Goal: Transaction & Acquisition: Purchase product/service

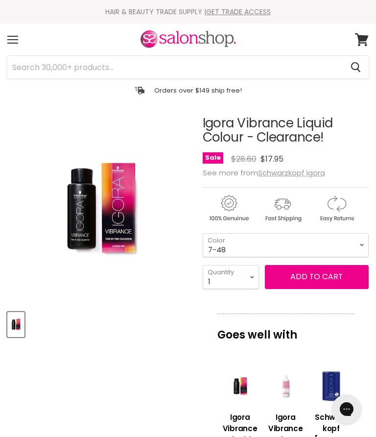
click at [118, 67] on input "Search" at bounding box center [174, 67] width 335 height 23
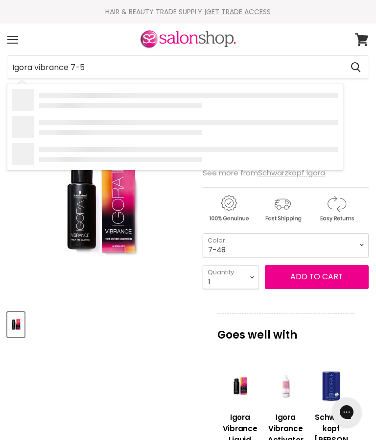
type input "Igora vibrance 7-55"
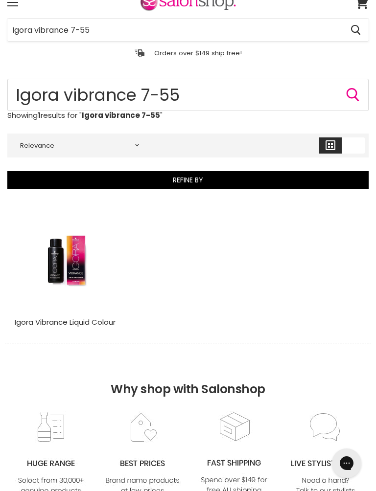
click at [78, 273] on img "Main content" at bounding box center [66, 261] width 69 height 102
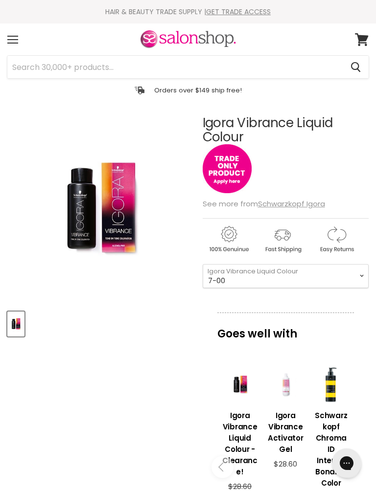
click at [231, 171] on img "Main content" at bounding box center [227, 168] width 49 height 49
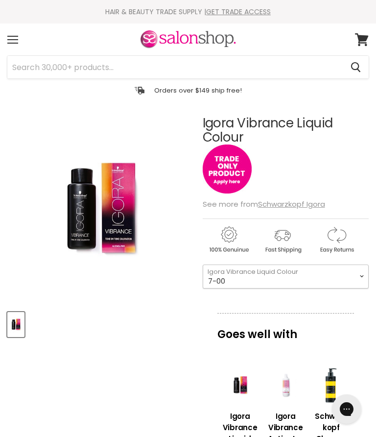
click at [363, 274] on select "9-65 9-0 7-1 7-77 4-99 4-46 9,5-4 7-55 0-11 4-6 0-88 1-0 5-65 7-0 6-68" at bounding box center [286, 276] width 166 height 24
select select "7-55"
